Goal: Task Accomplishment & Management: Manage account settings

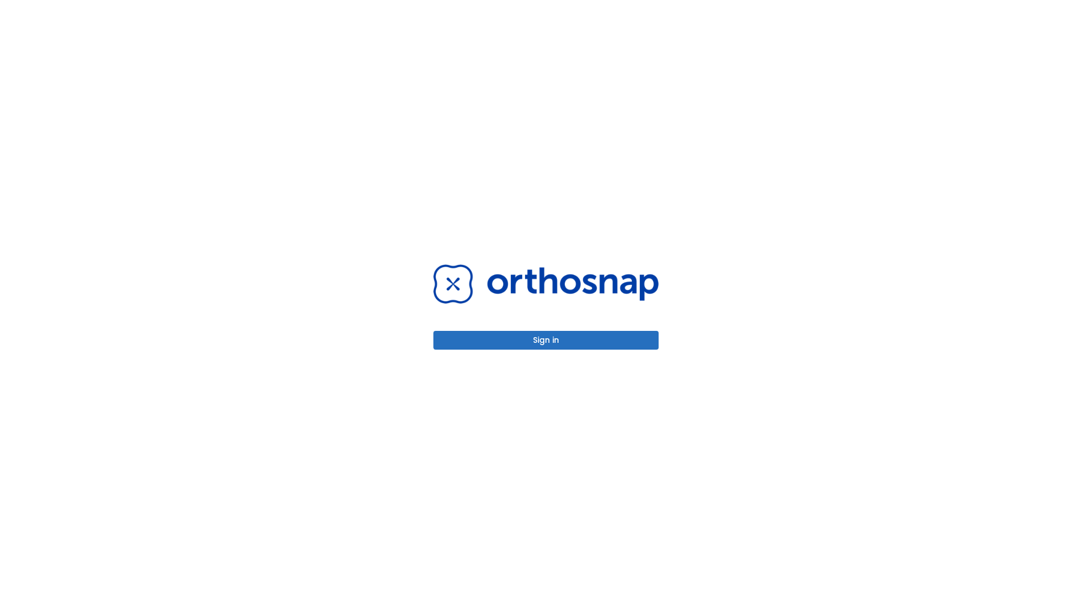
click at [546, 340] on button "Sign in" at bounding box center [545, 340] width 225 height 19
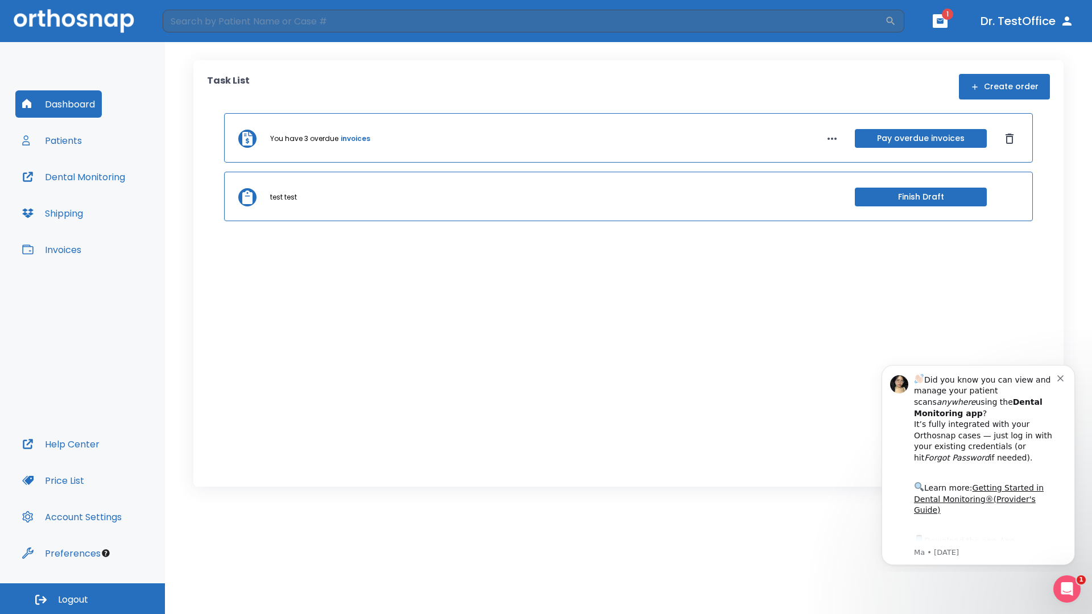
click at [82, 599] on span "Logout" at bounding box center [73, 600] width 30 height 13
